Goal: Navigation & Orientation: Find specific page/section

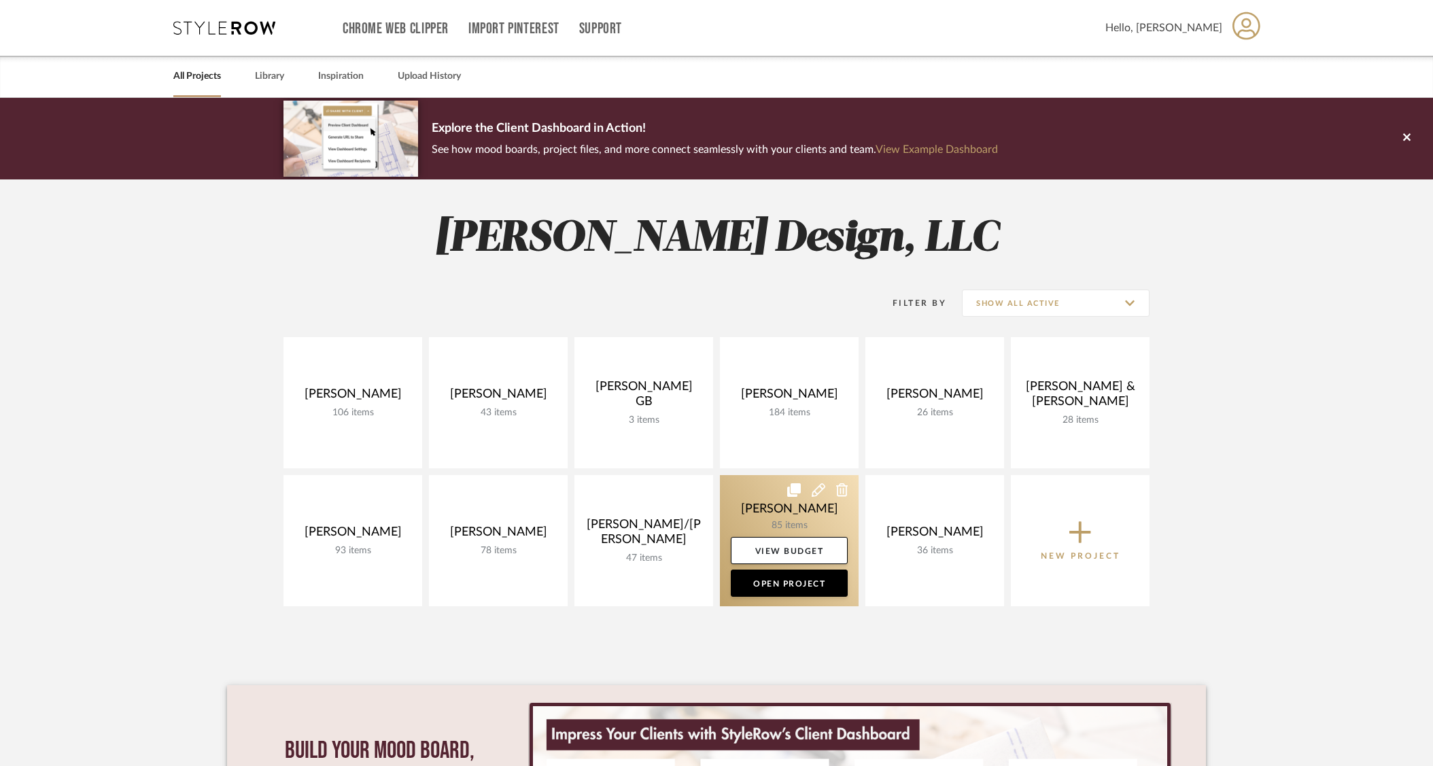
click at [789, 532] on link at bounding box center [789, 540] width 139 height 131
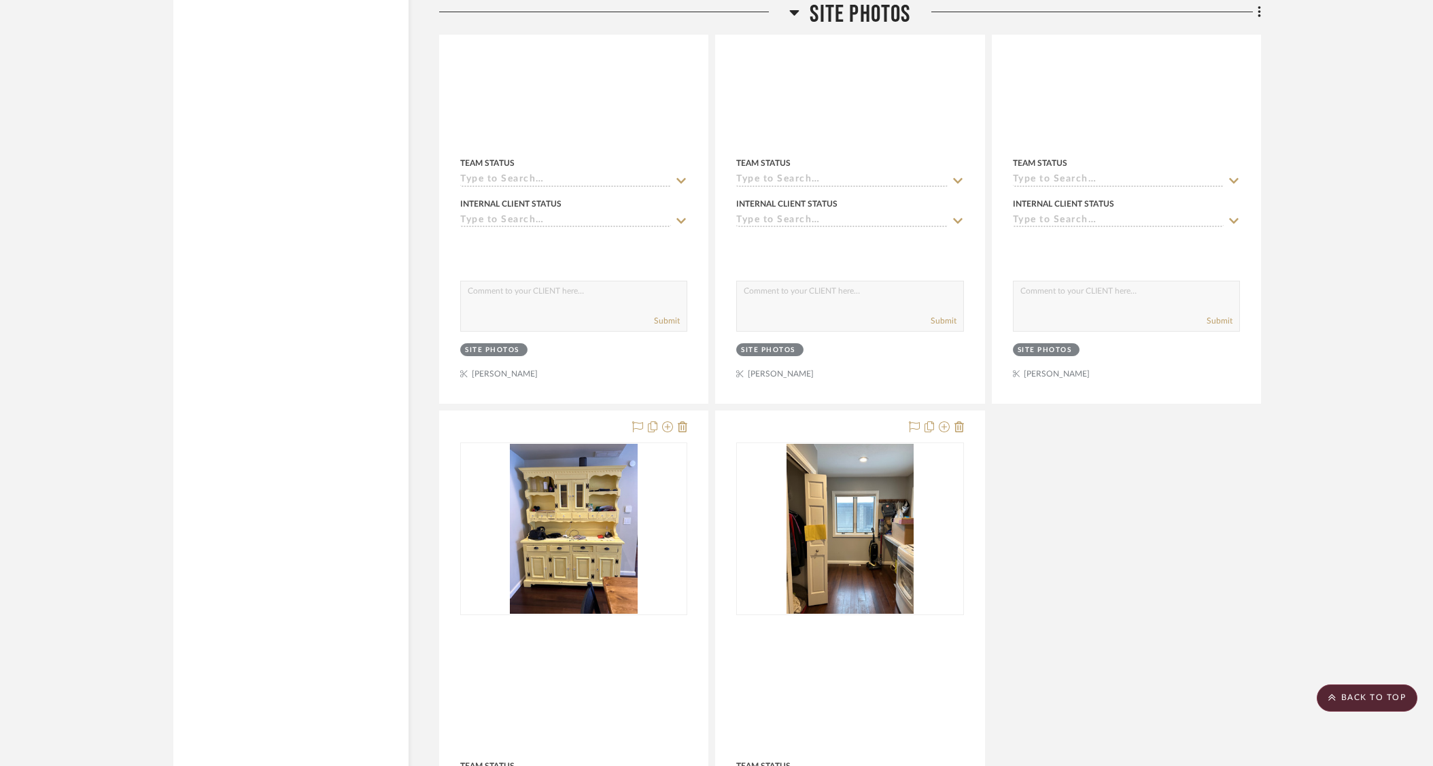
scroll to position [13712, 0]
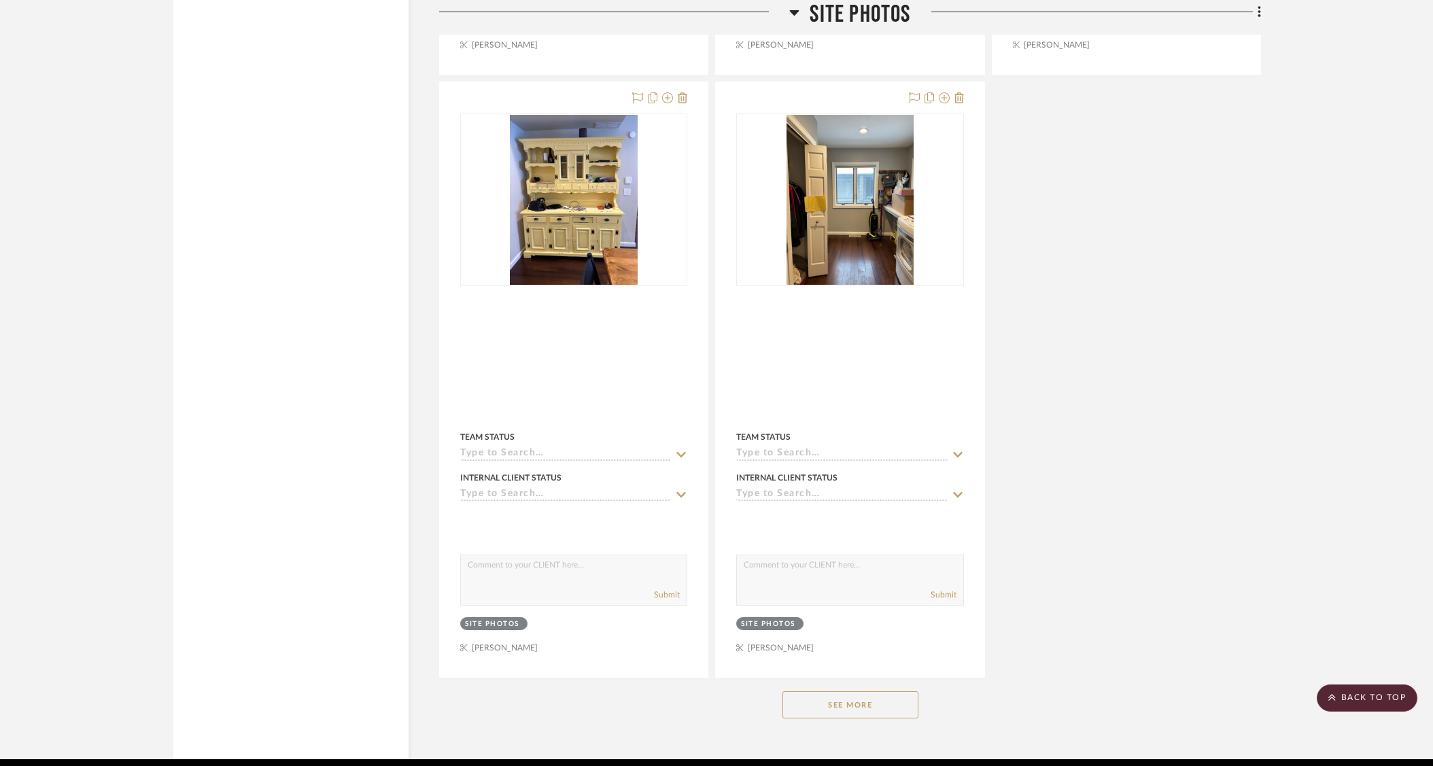
click at [854, 691] on button "See More" at bounding box center [850, 704] width 136 height 27
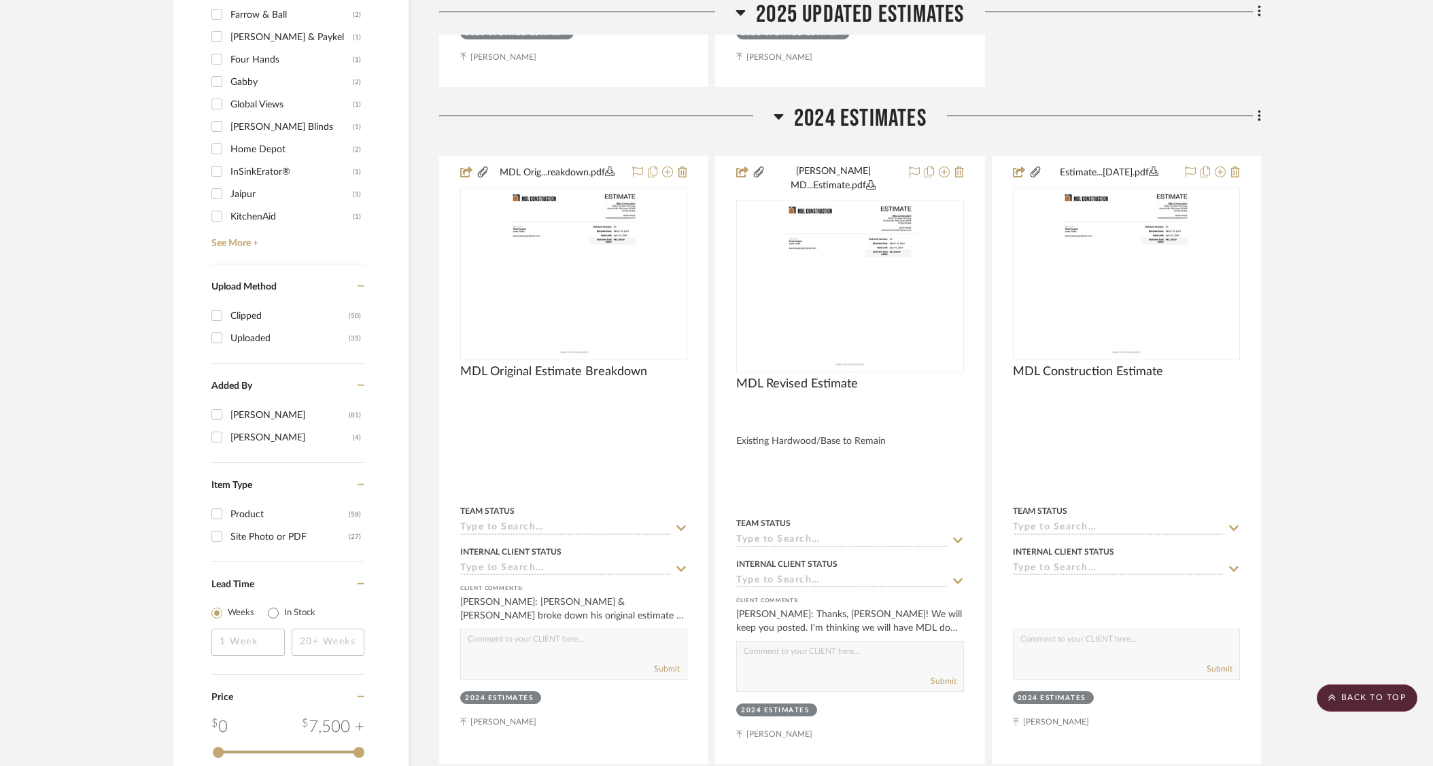
scroll to position [1555, 0]
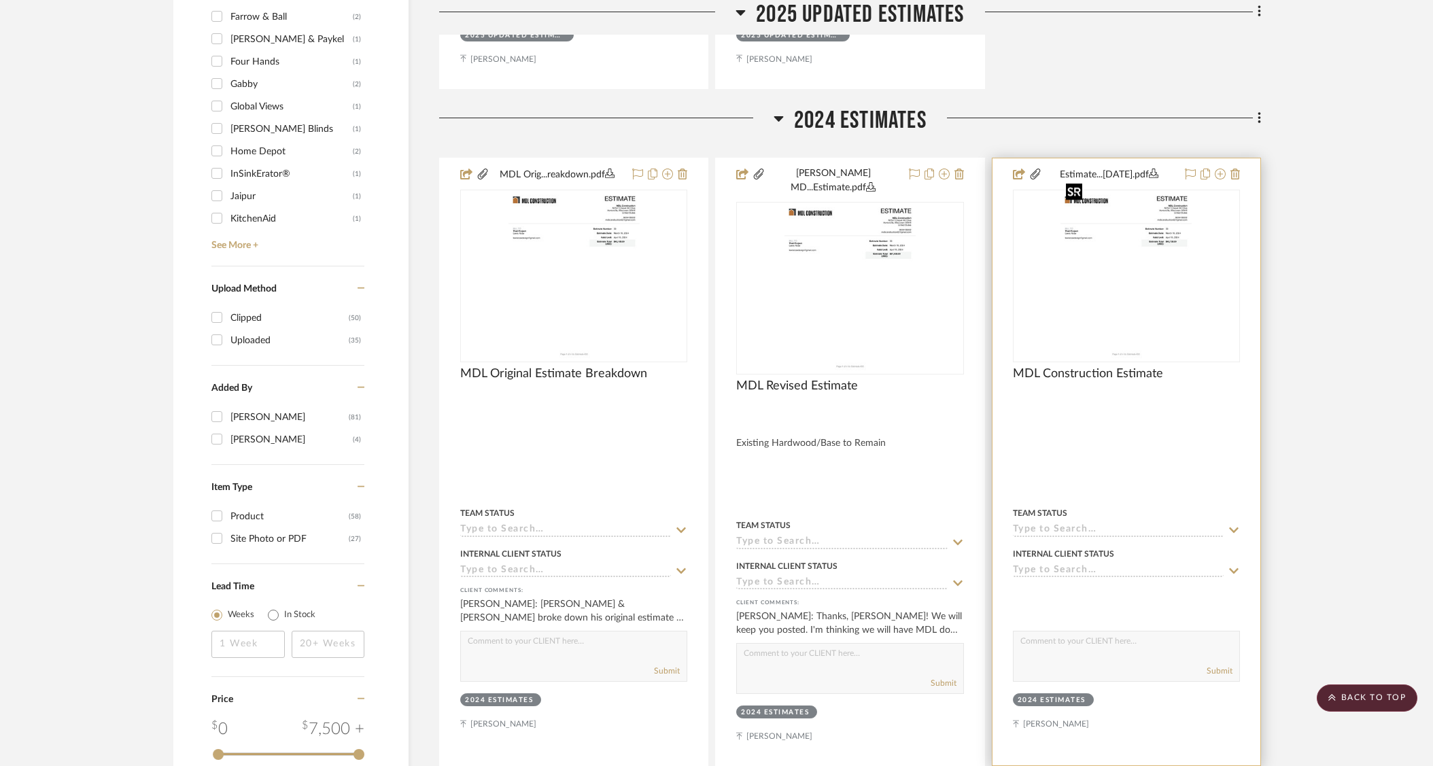
click at [0, 0] on img at bounding box center [0, 0] width 0 height 0
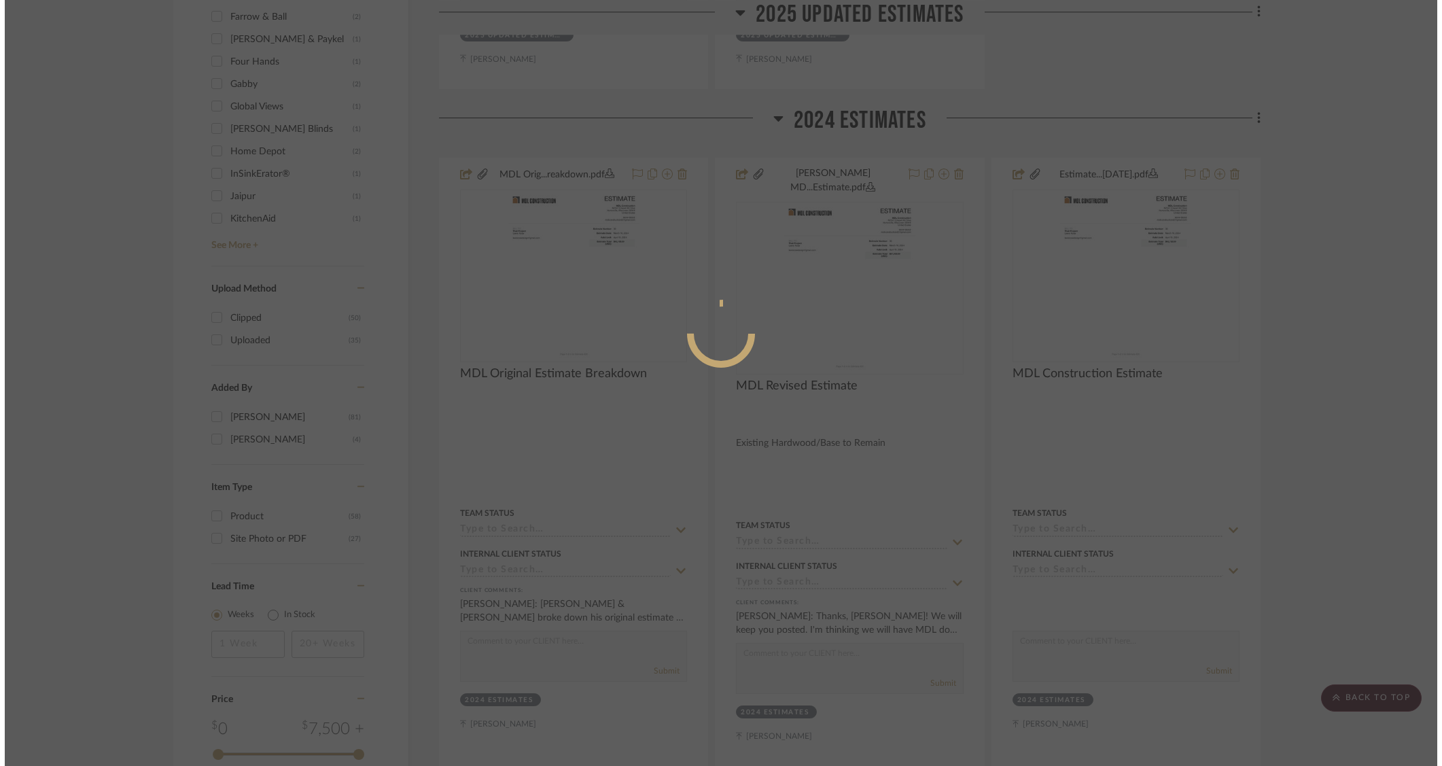
scroll to position [0, 0]
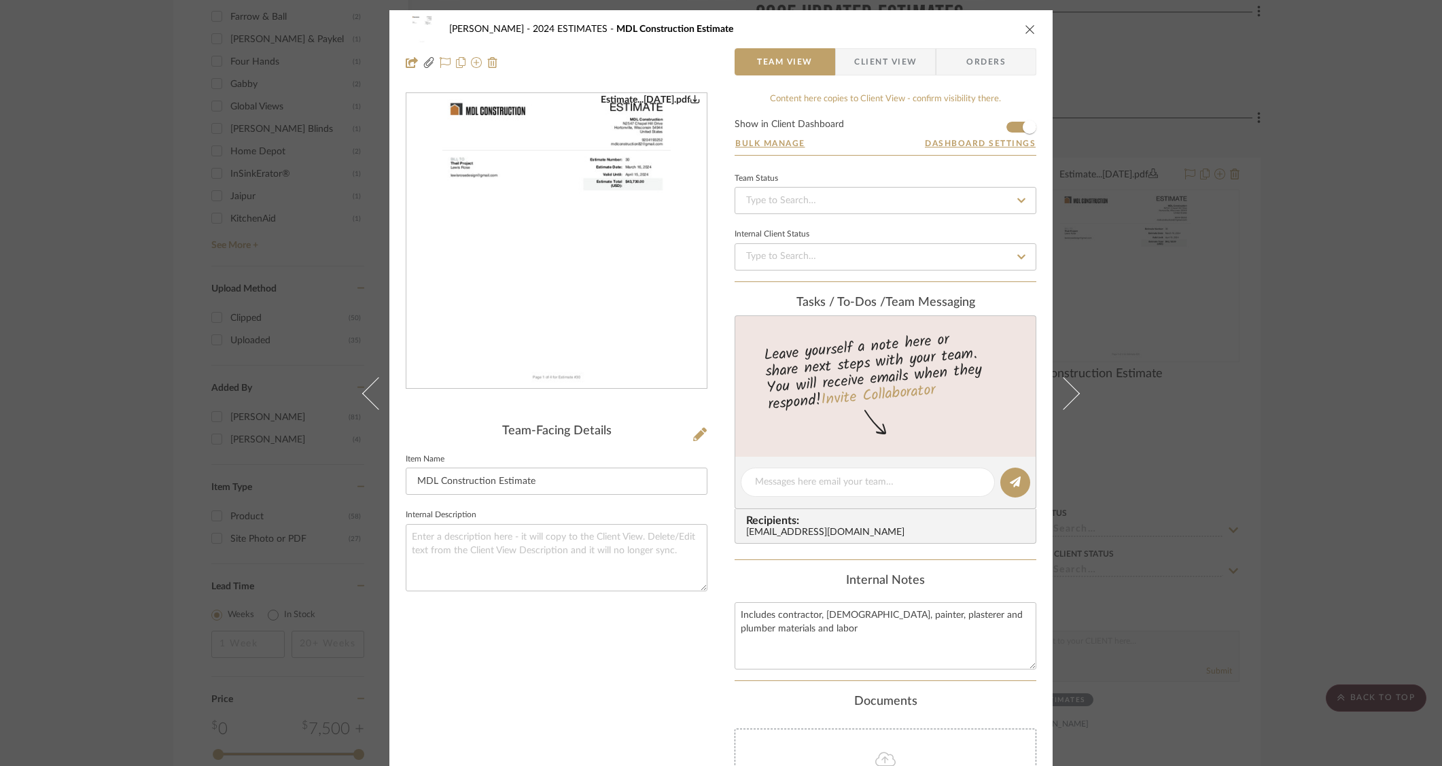
click at [1284, 301] on div "[PERSON_NAME] 2024 ESTIMATES MDL Construction Estimate Team View Client View Or…" at bounding box center [721, 383] width 1442 height 766
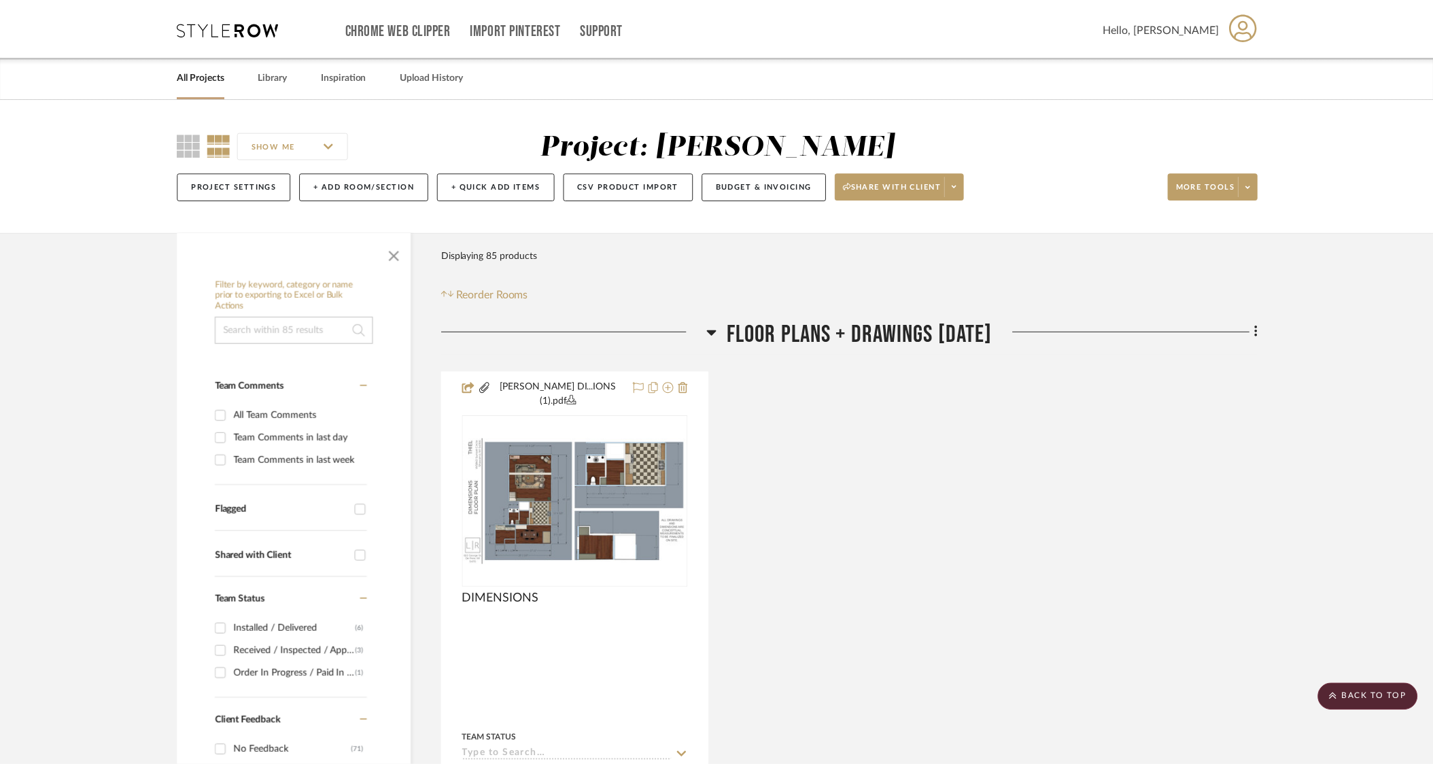
scroll to position [1555, 0]
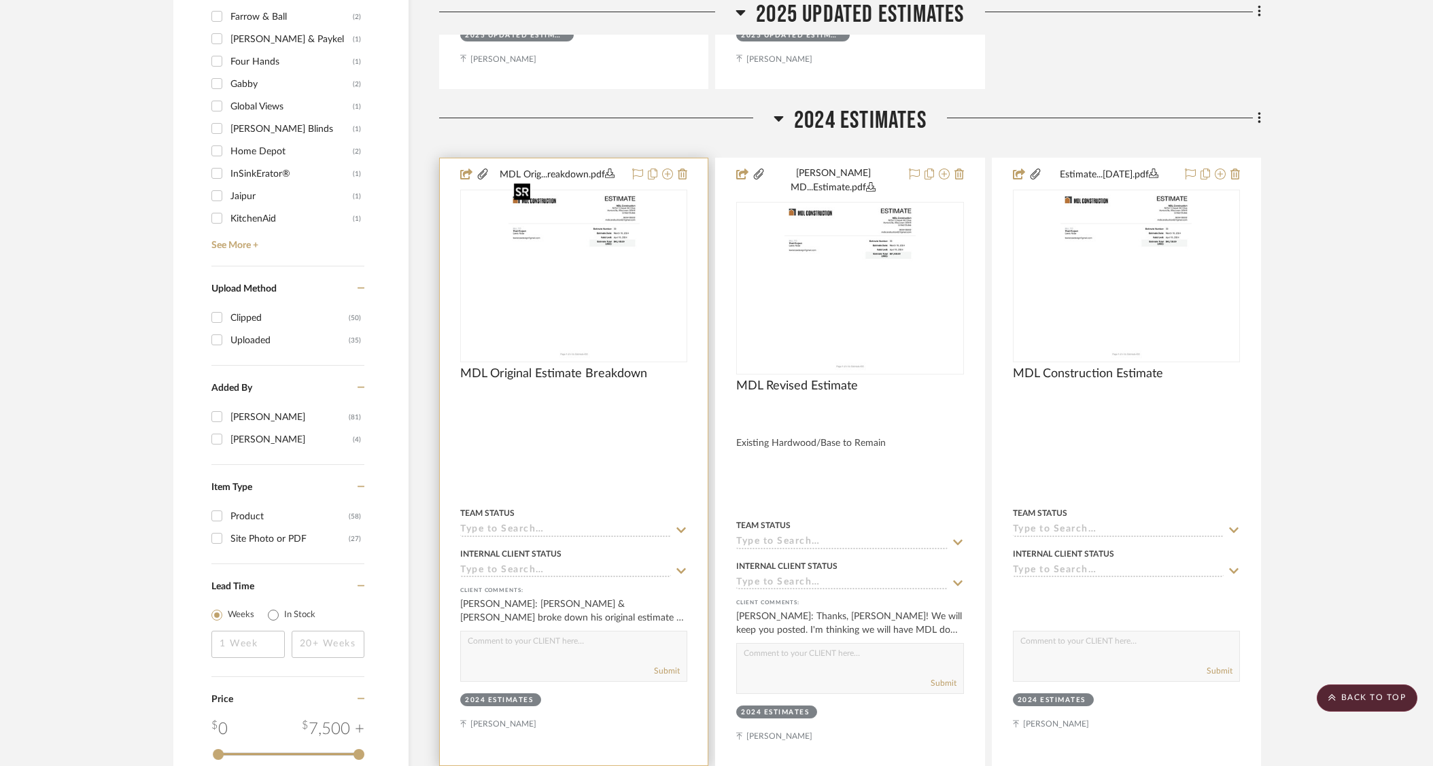
click at [0, 0] on img at bounding box center [0, 0] width 0 height 0
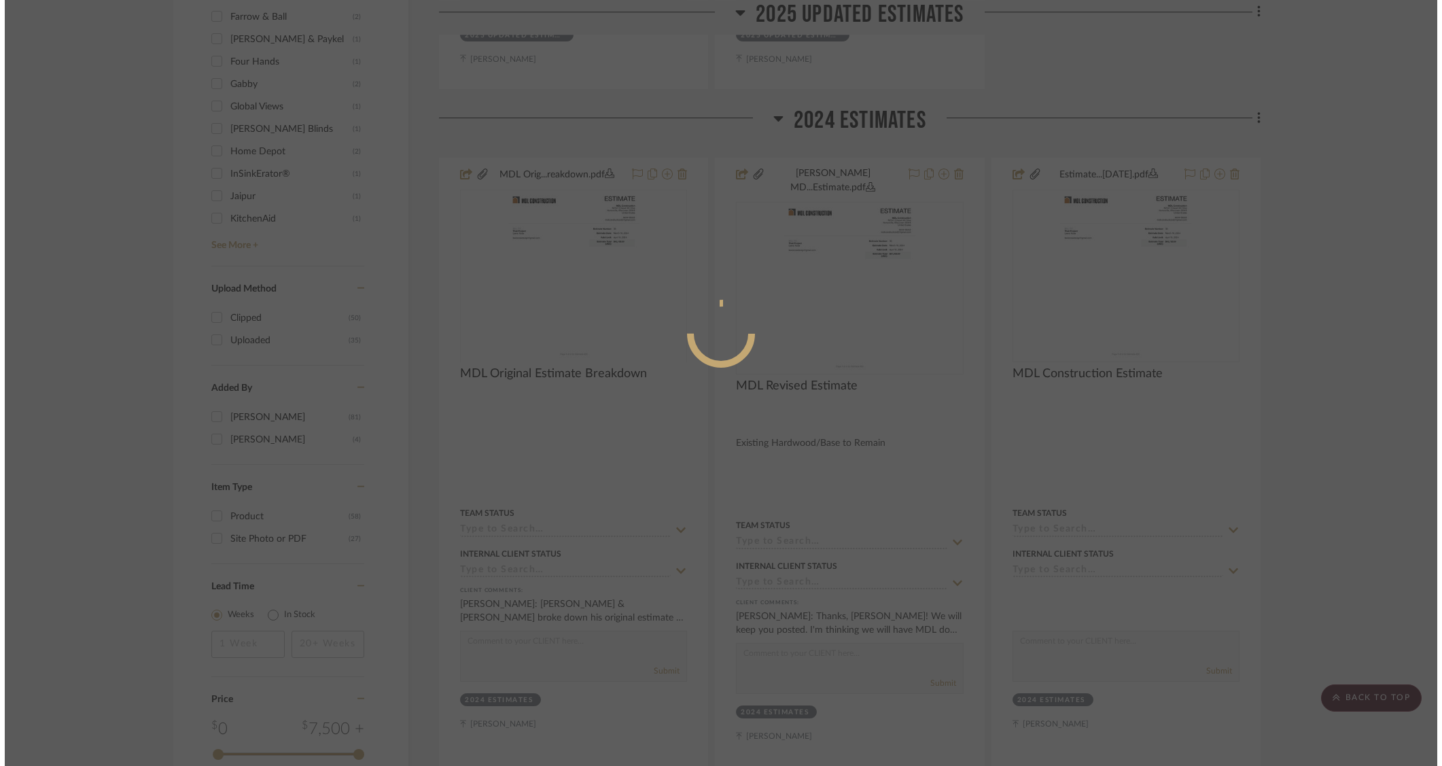
scroll to position [0, 0]
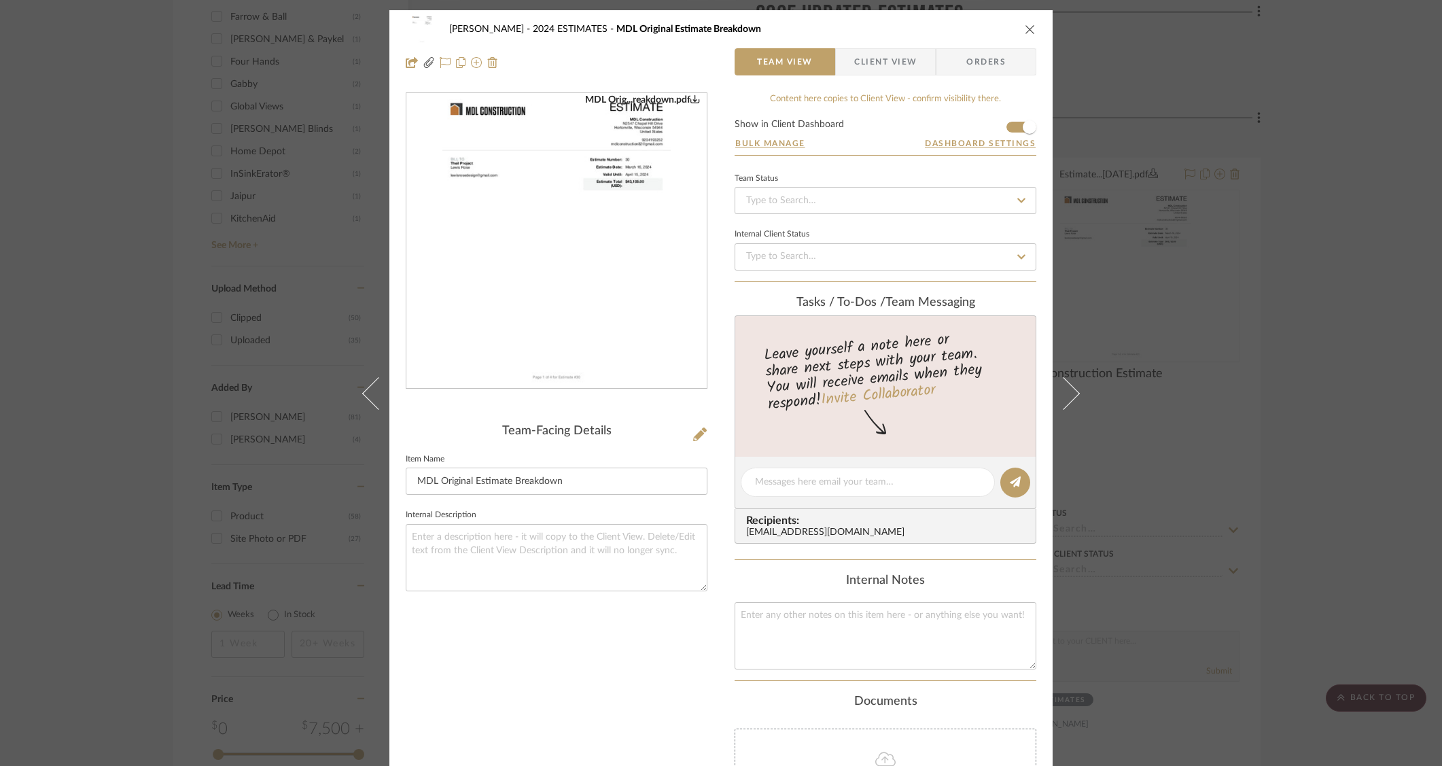
click at [624, 254] on img "0" at bounding box center [556, 241] width 228 height 295
click at [1244, 297] on div "[PERSON_NAME] 2024 ESTIMATES MDL Original Estimate Breakdown Team View Client V…" at bounding box center [721, 383] width 1442 height 766
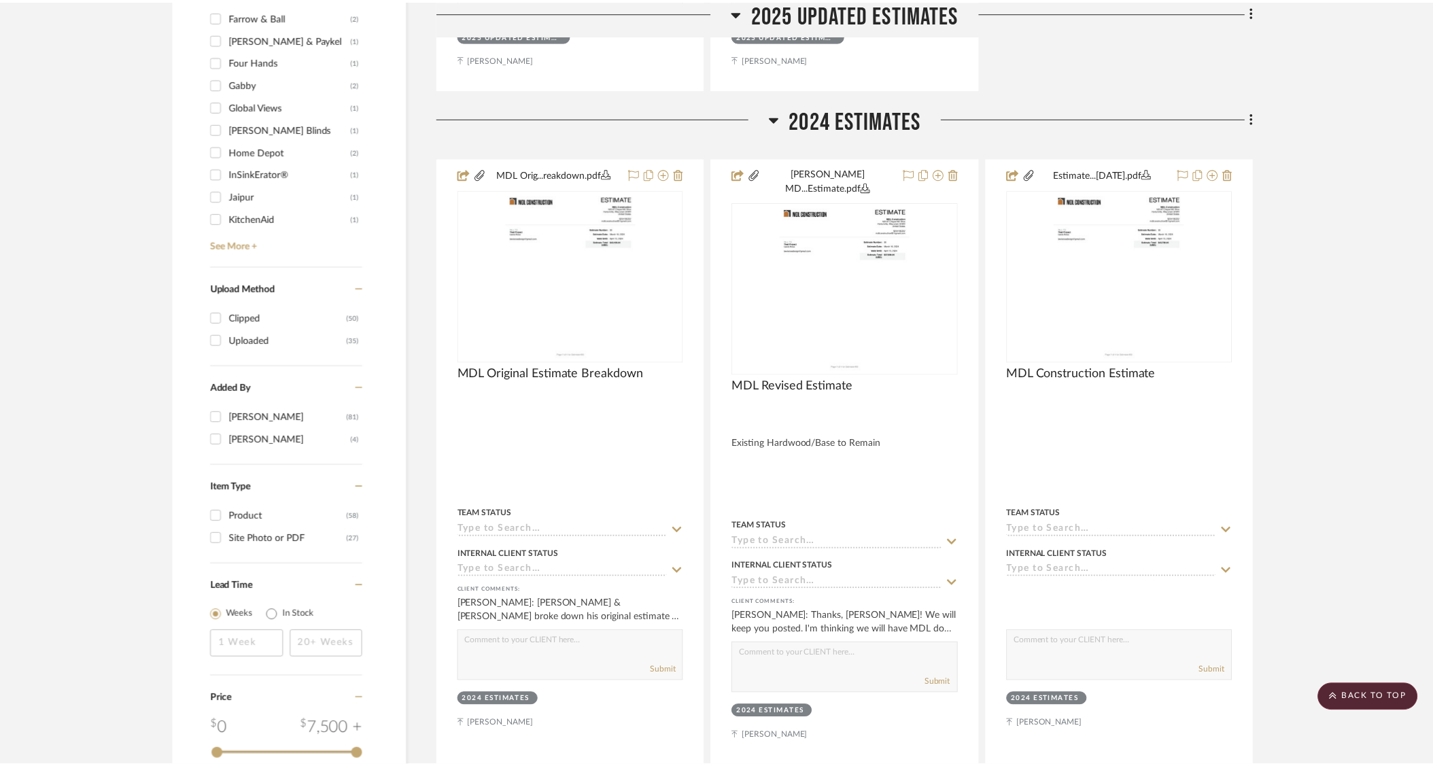
scroll to position [1555, 0]
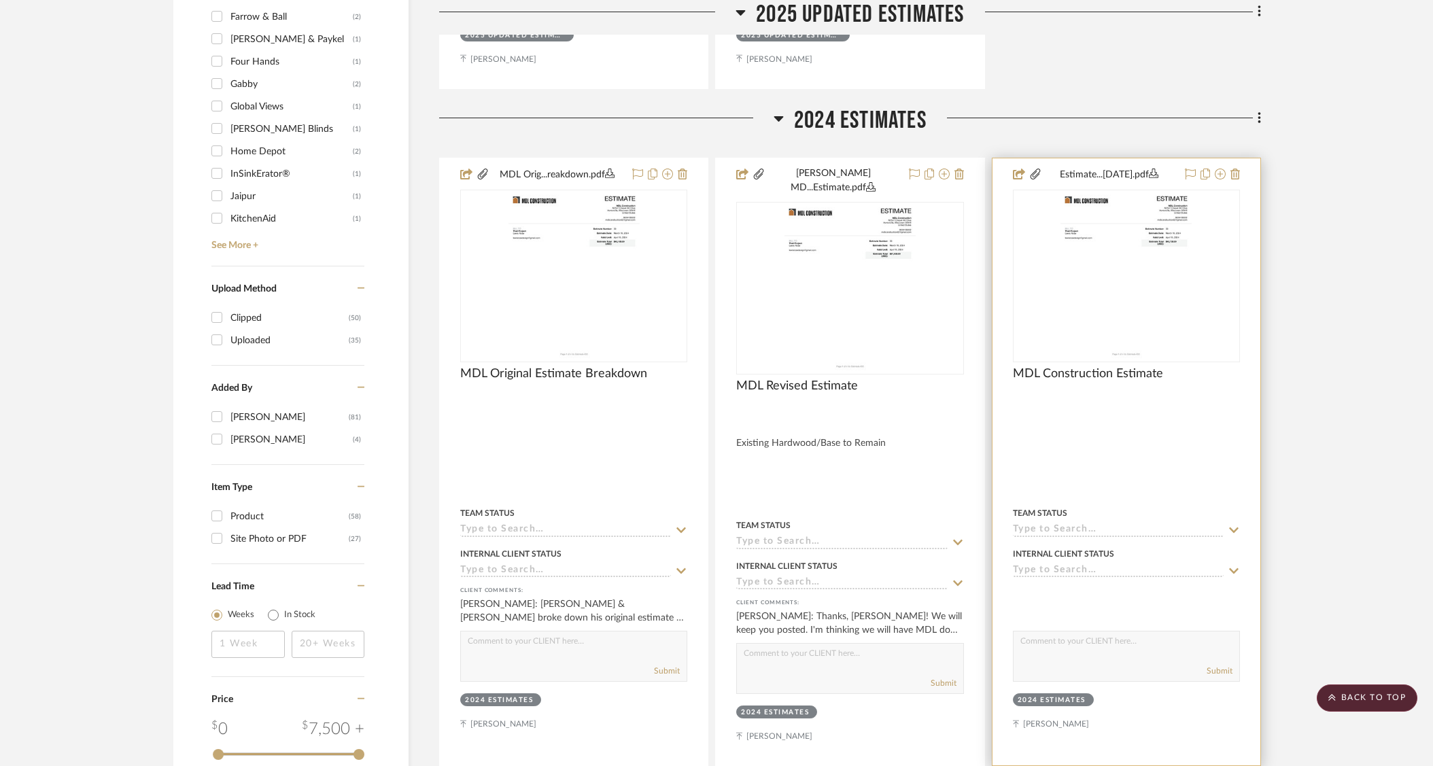
click at [1196, 282] on div "0" at bounding box center [1126, 275] width 226 height 171
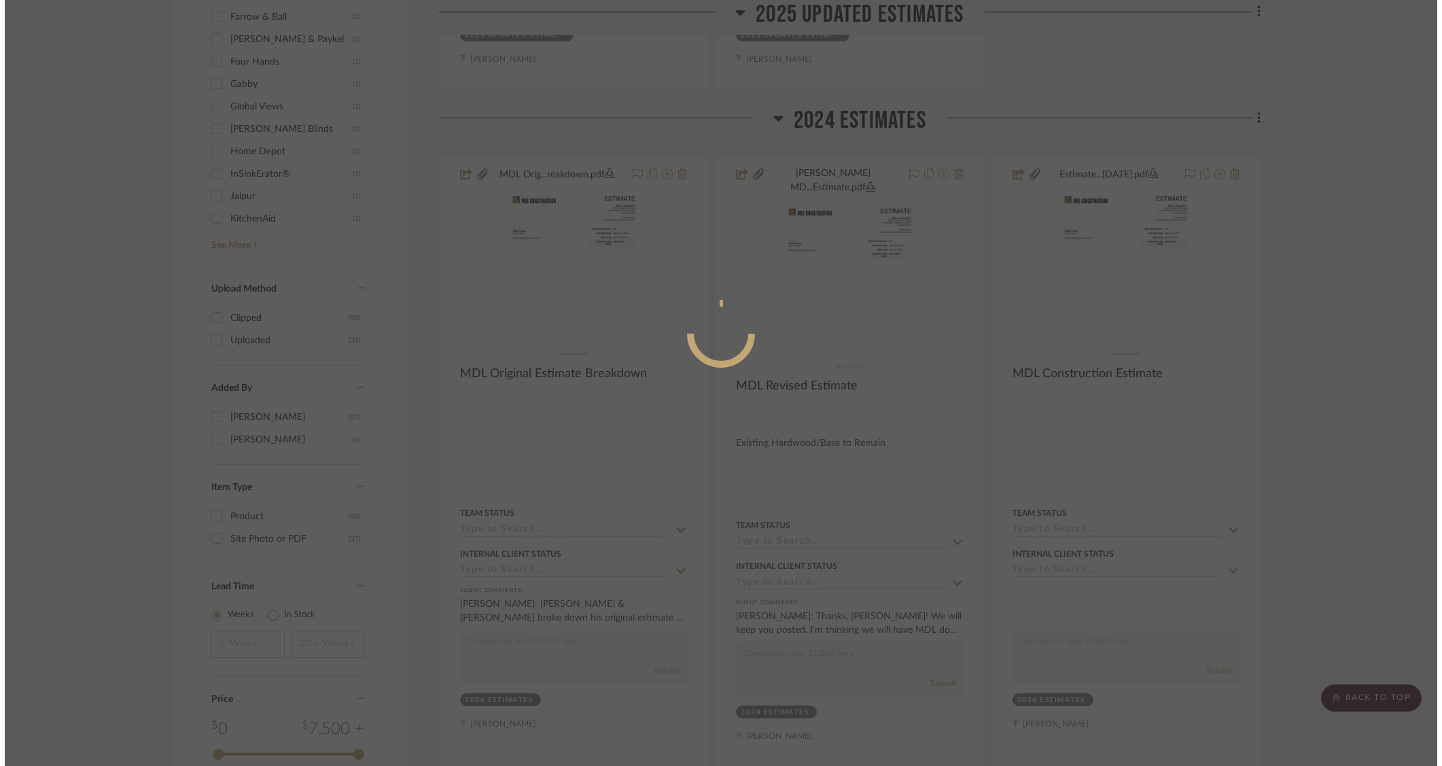
scroll to position [0, 0]
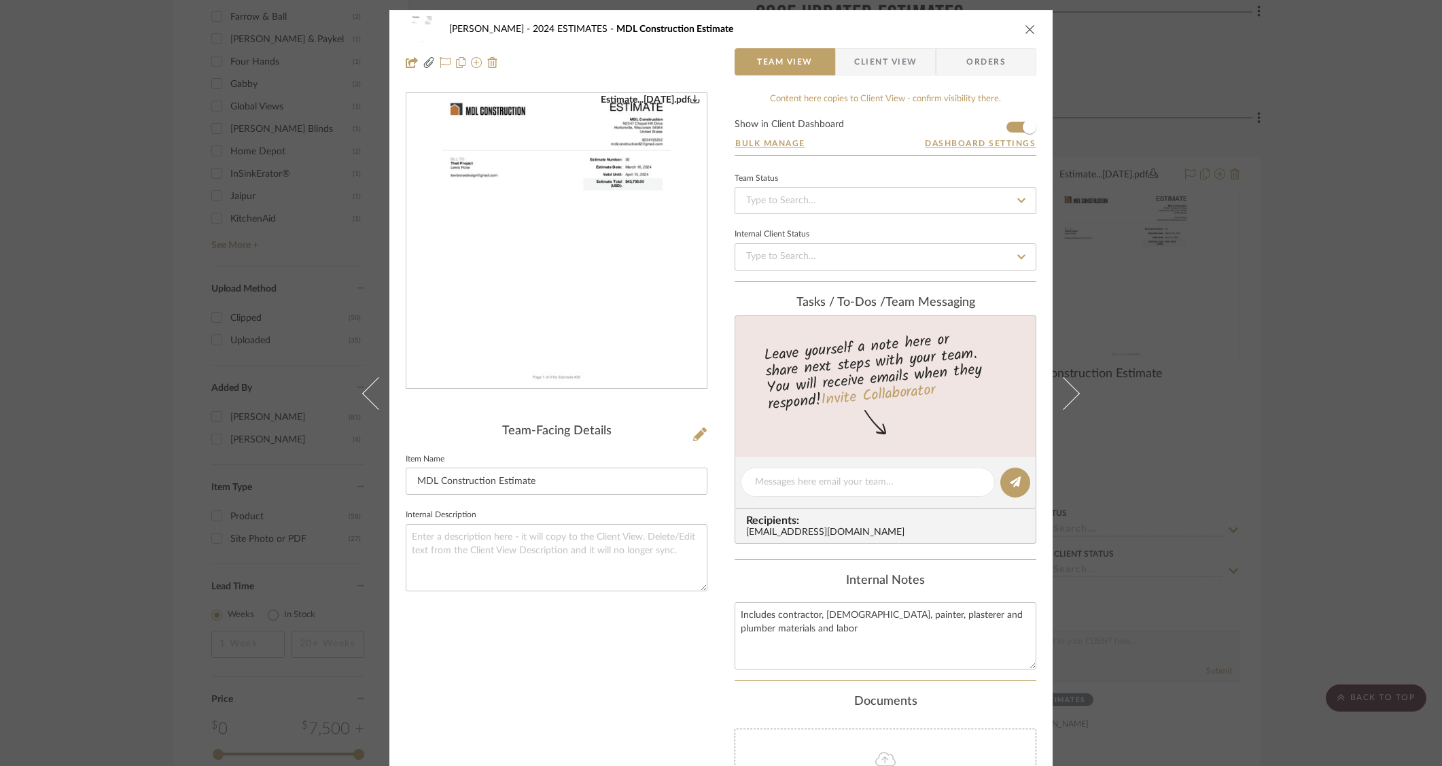
click at [1276, 196] on div "[PERSON_NAME] 2024 ESTIMATES MDL Construction Estimate Team View Client View Or…" at bounding box center [721, 383] width 1442 height 766
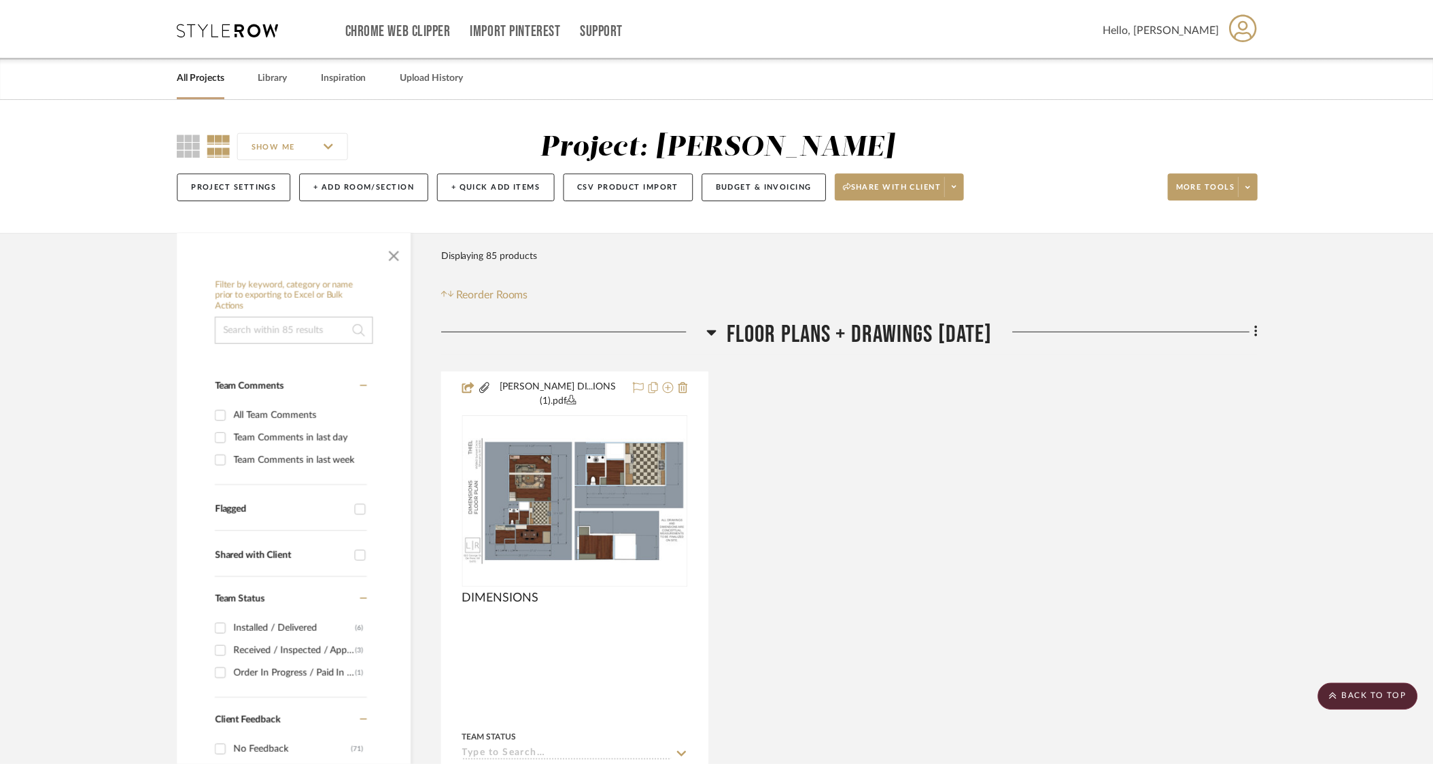
scroll to position [1555, 0]
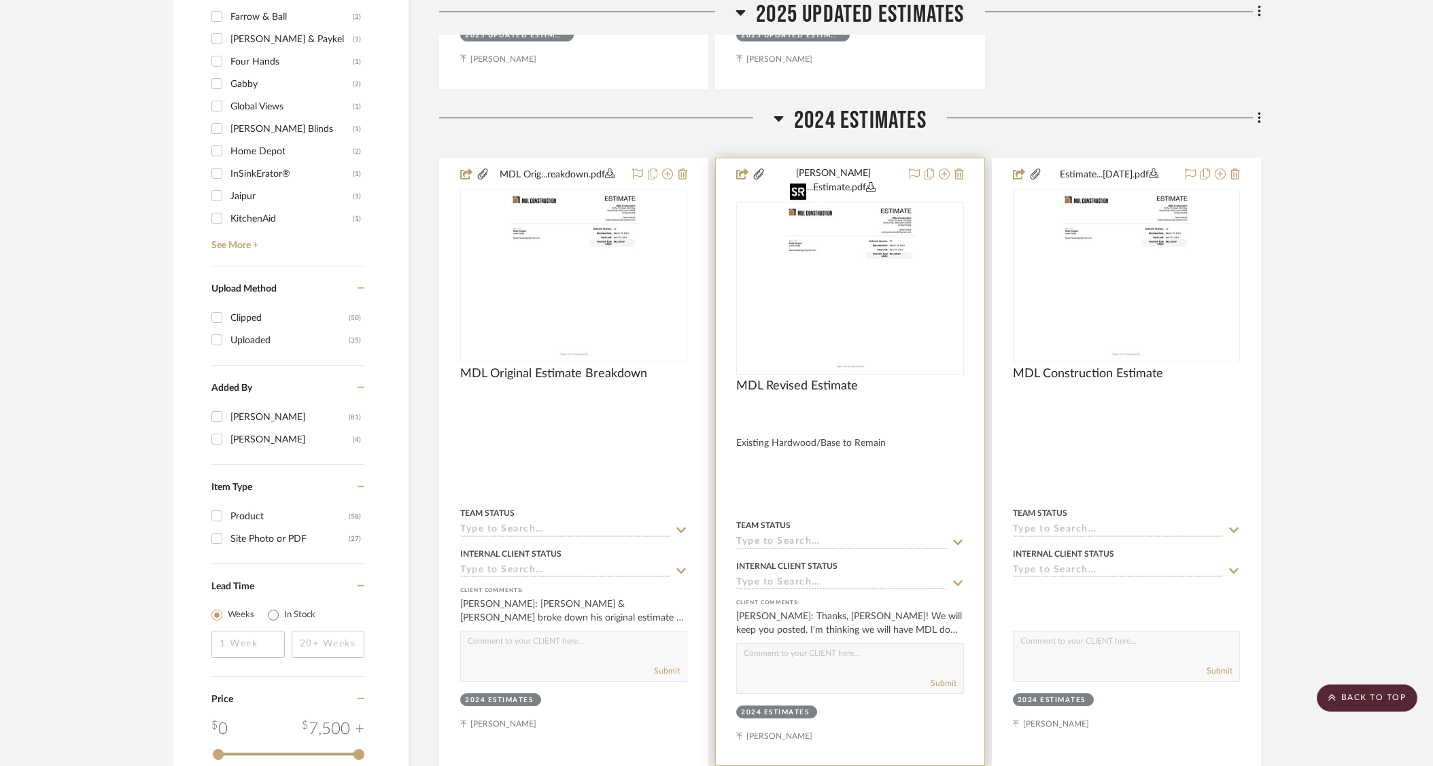
click at [901, 223] on img "0" at bounding box center [849, 288] width 131 height 170
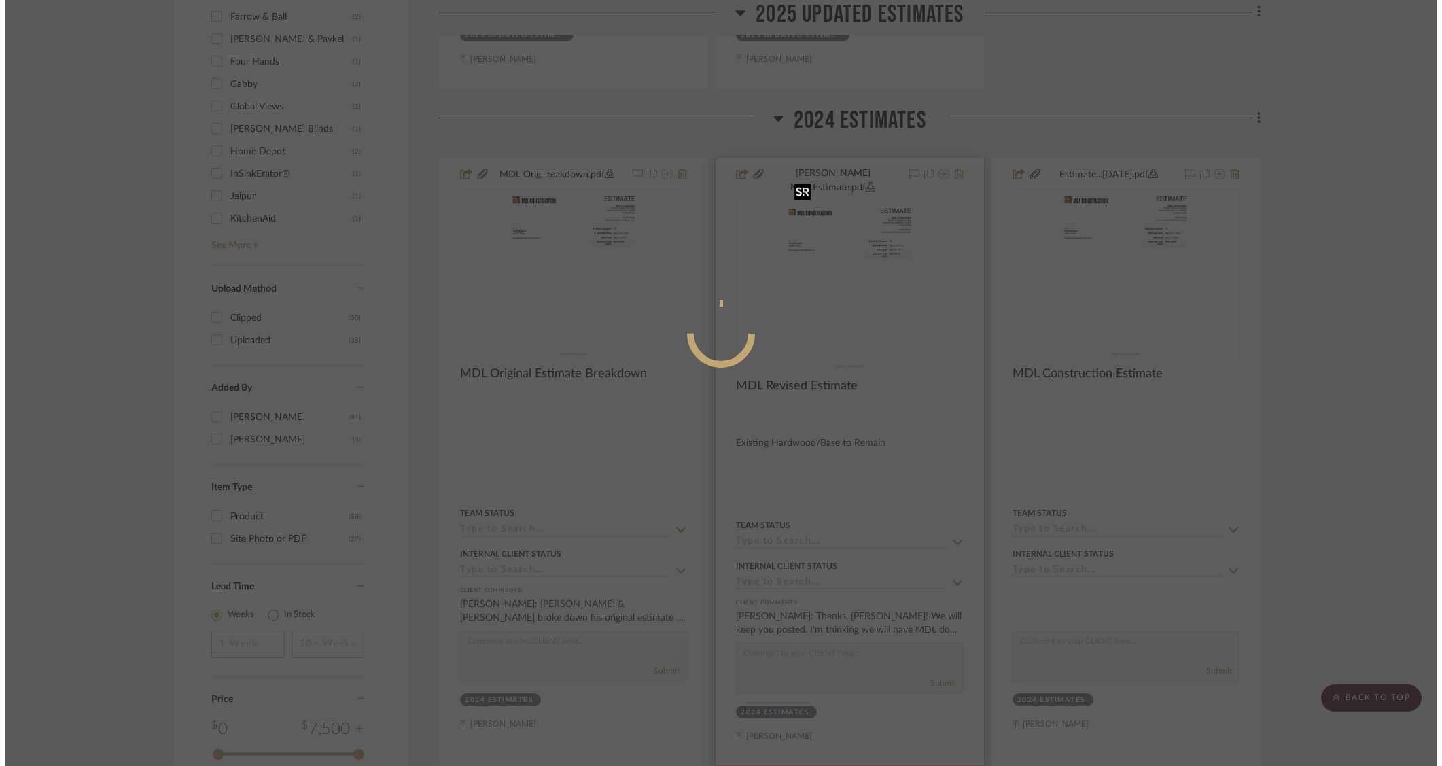
scroll to position [0, 0]
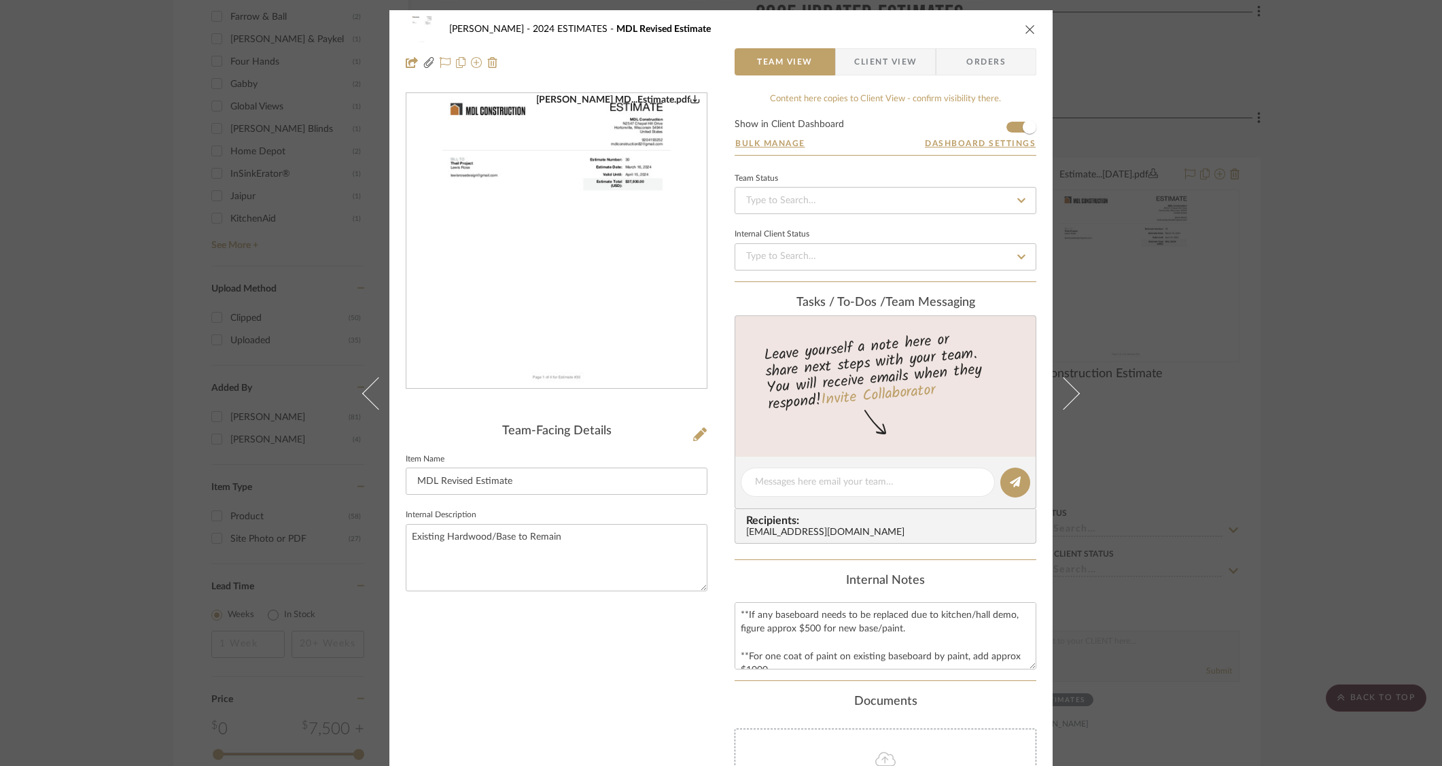
click at [1282, 248] on div "[PERSON_NAME] 2024 ESTIMATES MDL Revised Estimate Team View Client View Orders …" at bounding box center [721, 383] width 1442 height 766
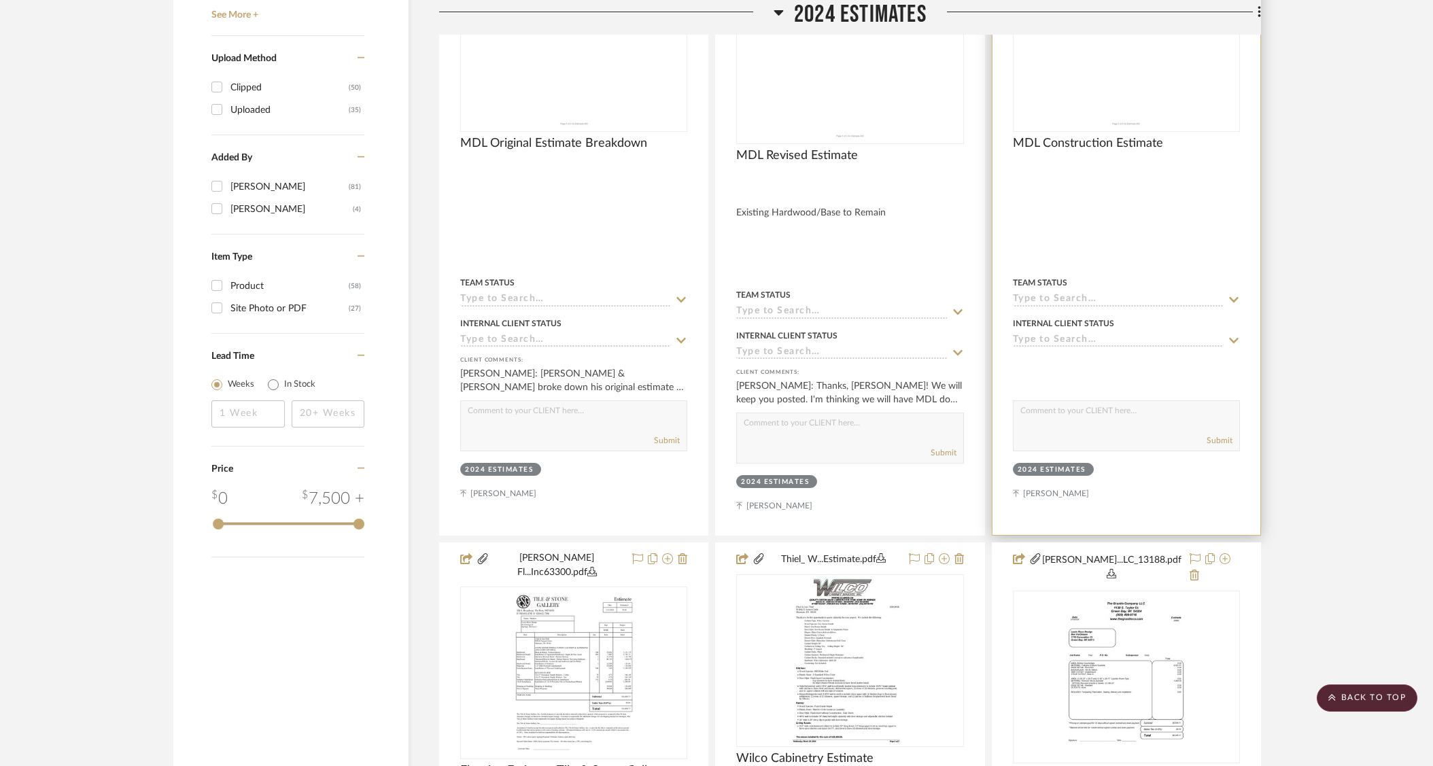
scroll to position [1788, 0]
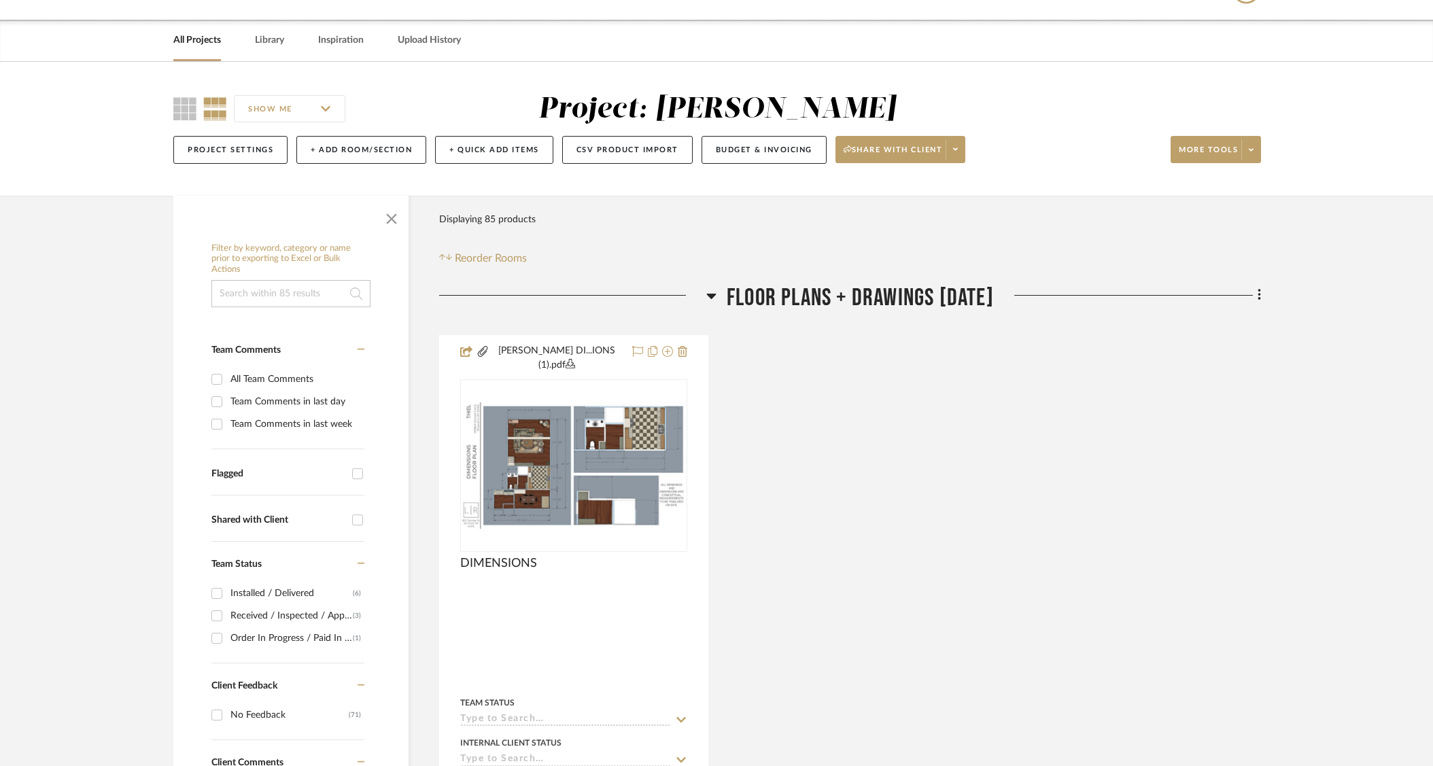
scroll to position [37, 0]
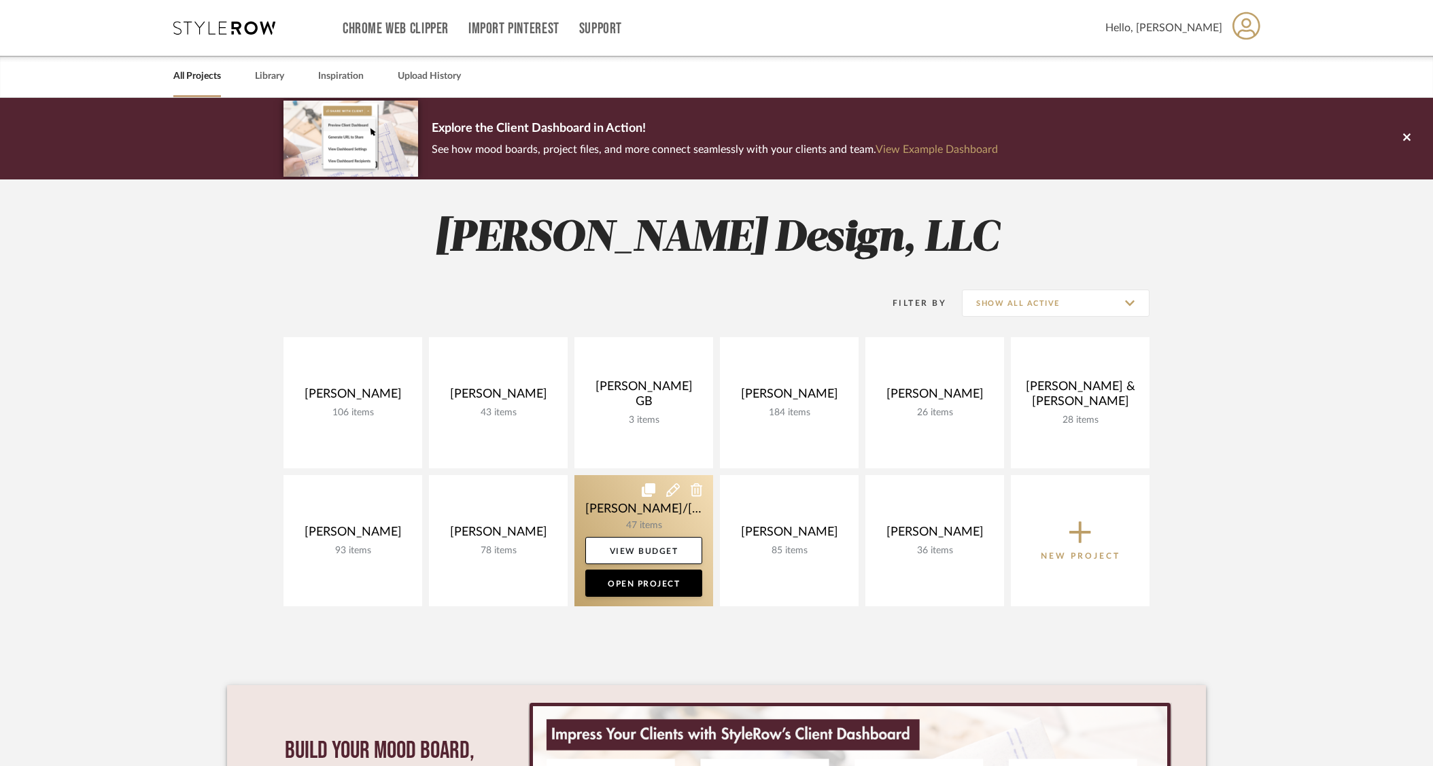
click at [659, 516] on link at bounding box center [643, 540] width 139 height 131
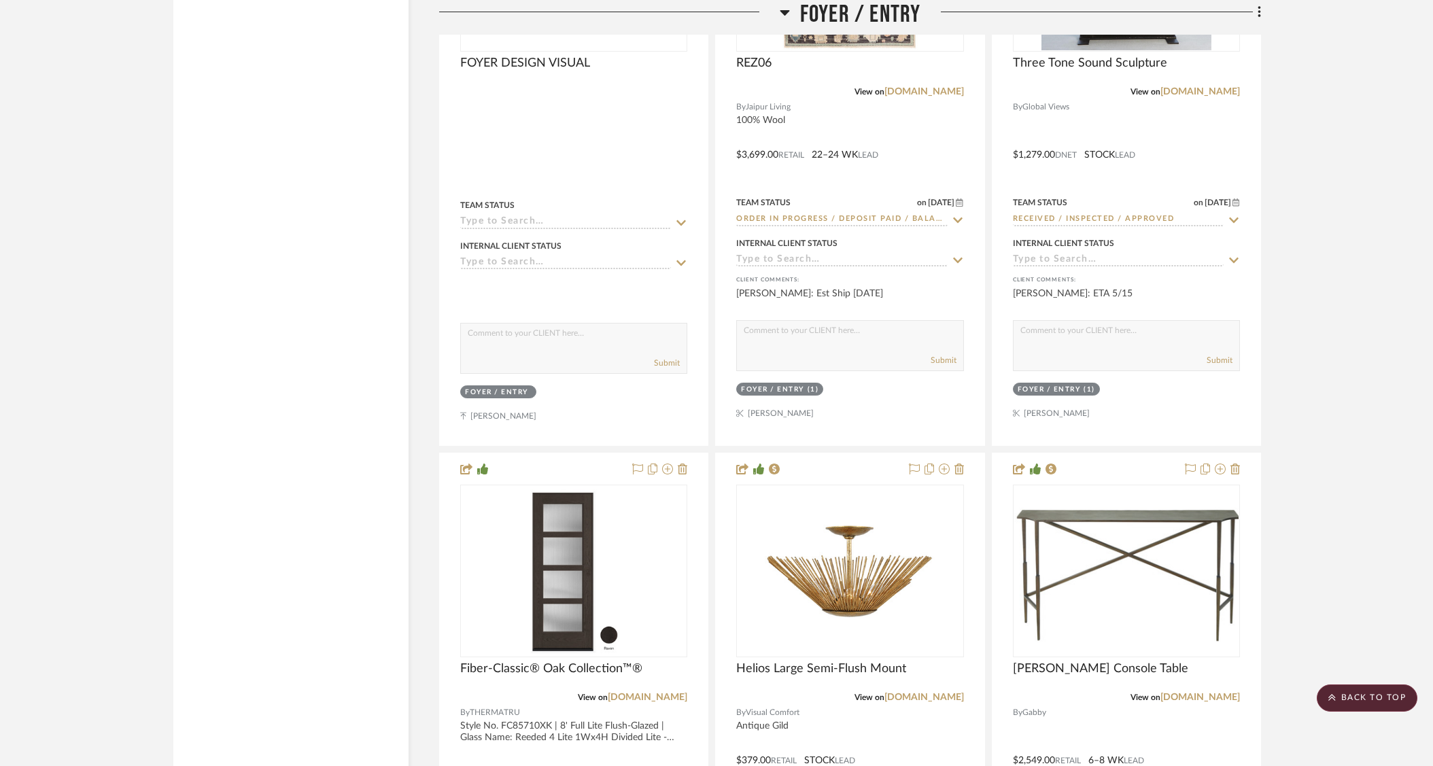
scroll to position [3254, 0]
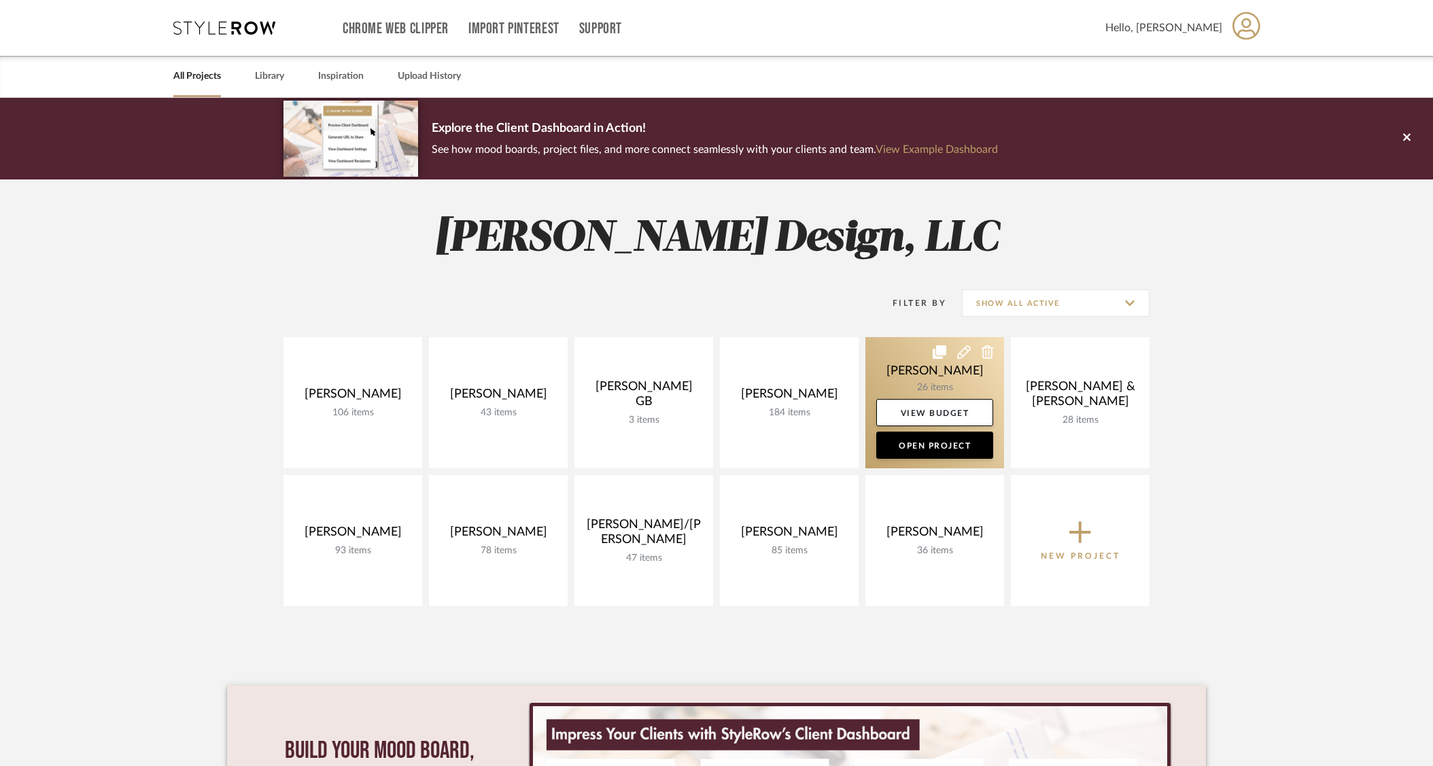
click at [943, 383] on link at bounding box center [934, 402] width 139 height 131
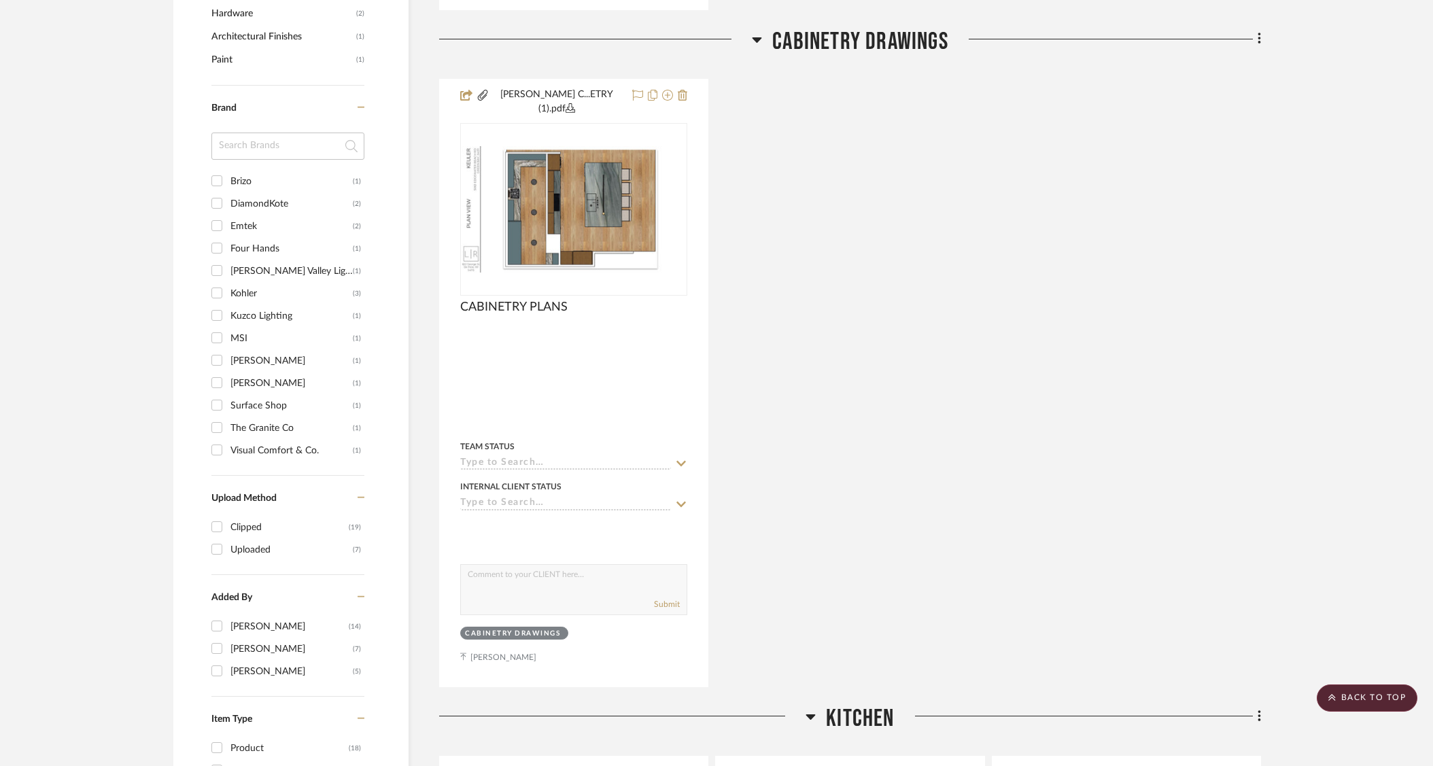
scroll to position [941, 0]
